Goal: Information Seeking & Learning: Learn about a topic

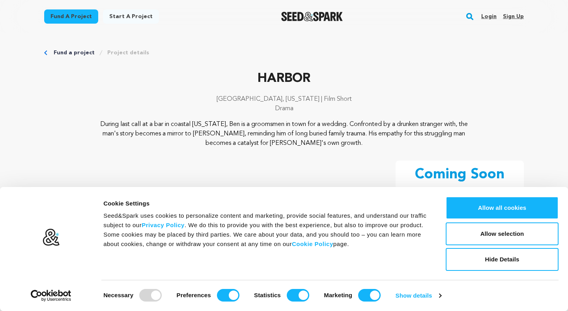
click at [505, 256] on button "Hide Details" at bounding box center [501, 259] width 113 height 23
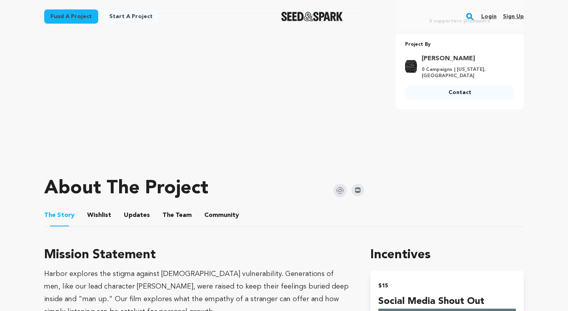
scroll to position [310, 0]
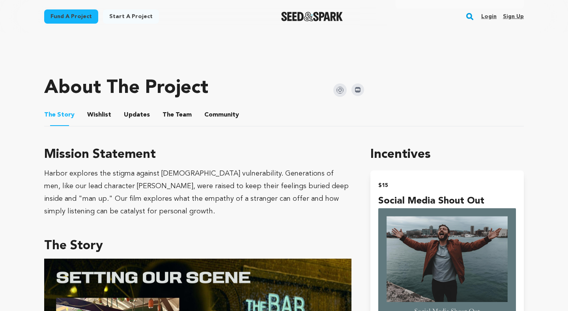
click at [99, 107] on button "Wishlist" at bounding box center [99, 116] width 19 height 19
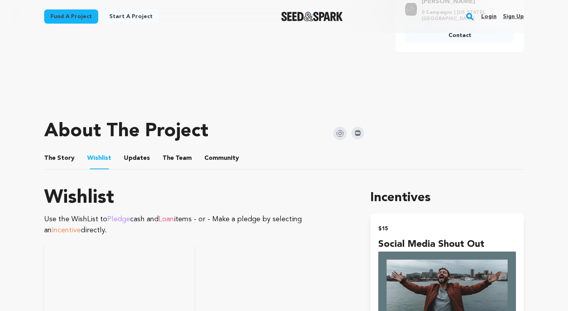
scroll to position [266, 0]
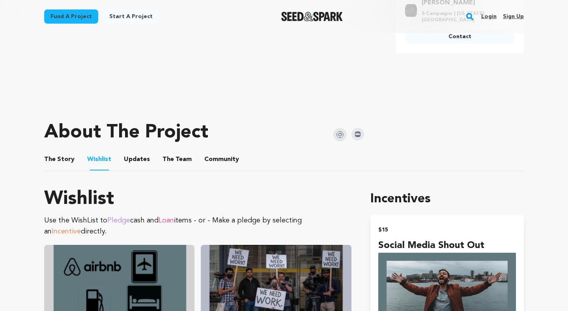
click at [140, 152] on button "Updates" at bounding box center [136, 161] width 19 height 19
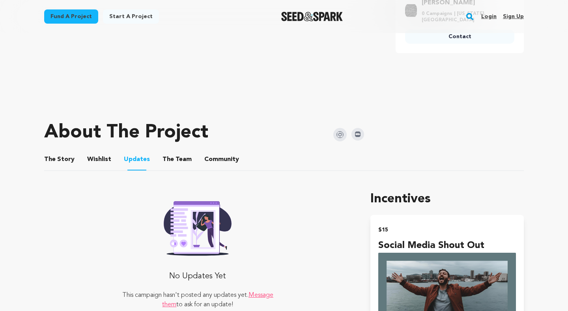
click at [172, 152] on button "The Team" at bounding box center [177, 161] width 19 height 19
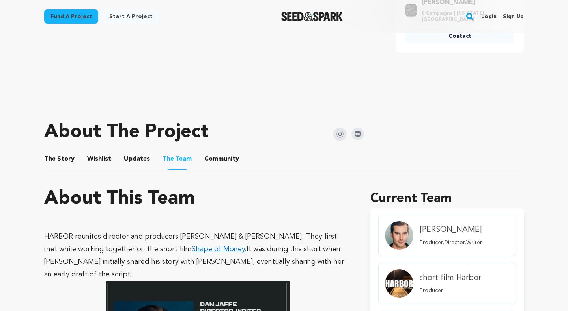
scroll to position [265, 0]
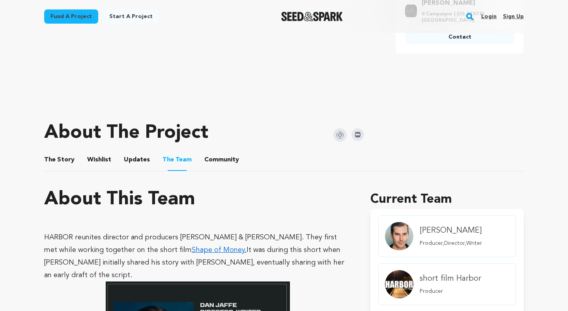
click at [212, 152] on button "Community" at bounding box center [221, 161] width 19 height 19
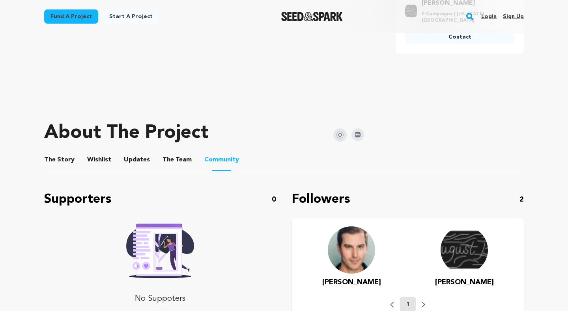
scroll to position [270, 0]
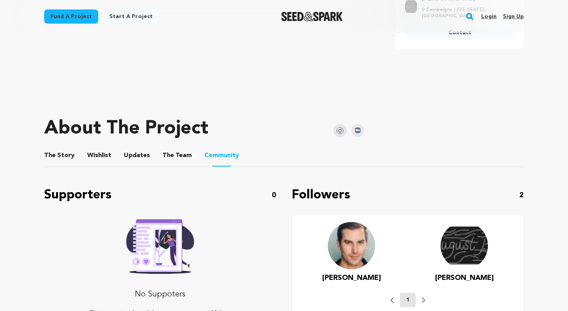
click at [52, 148] on button "The Story" at bounding box center [59, 157] width 19 height 19
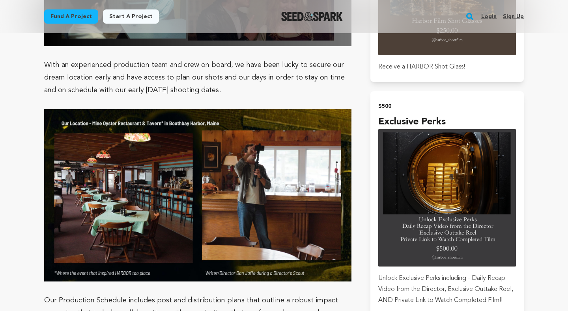
scroll to position [1529, 0]
click at [510, 169] on img "submit" at bounding box center [447, 198] width 138 height 138
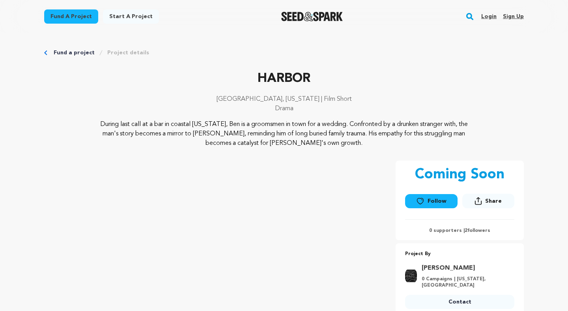
scroll to position [0, 0]
